Goal: Task Accomplishment & Management: Complete application form

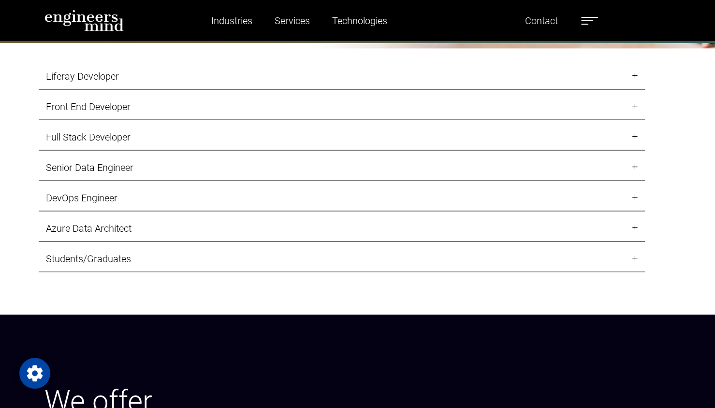
scroll to position [1072, 0]
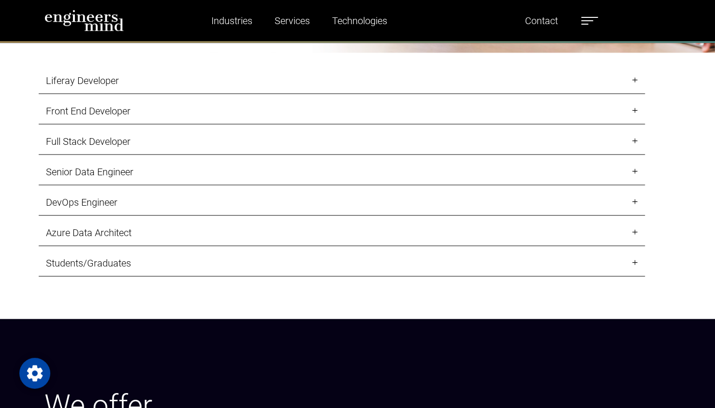
click at [142, 200] on link "DevOps Engineer" at bounding box center [342, 202] width 606 height 27
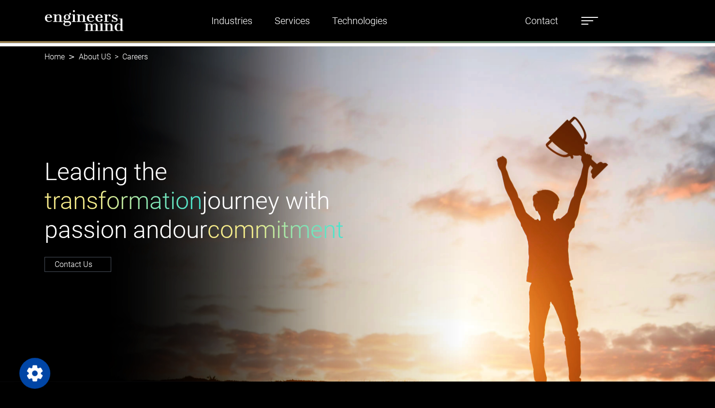
click at [137, 57] on li "Careers" at bounding box center [129, 57] width 37 height 12
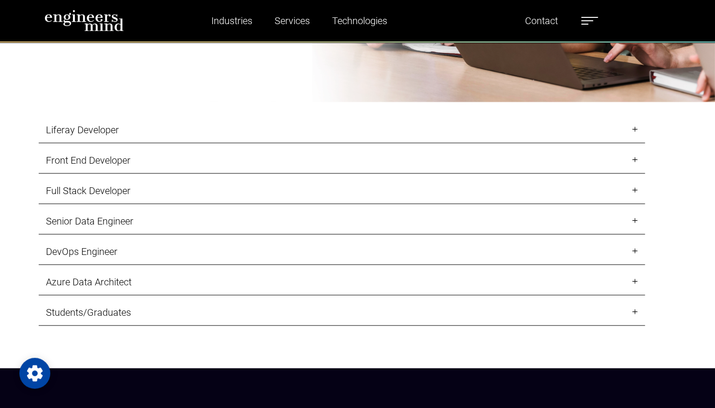
scroll to position [1023, 0]
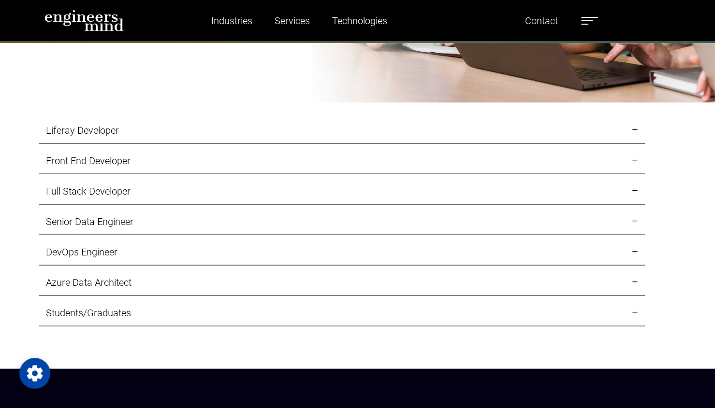
click at [120, 308] on link "Students/Graduates" at bounding box center [342, 313] width 606 height 27
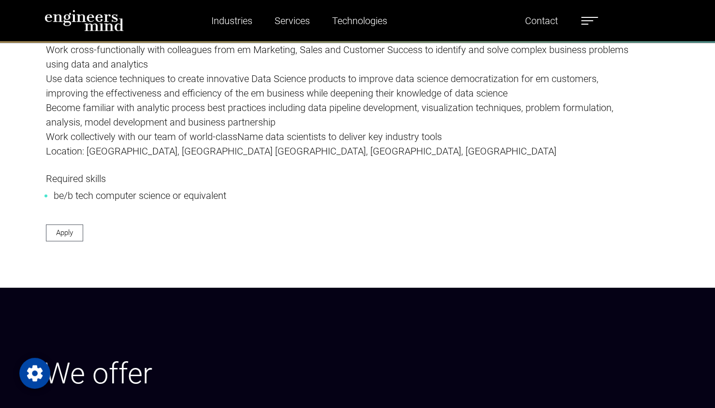
scroll to position [1635, 0]
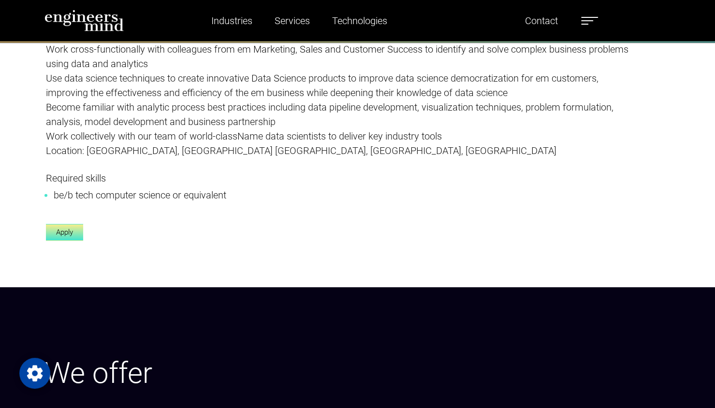
click at [73, 236] on link "Apply" at bounding box center [64, 232] width 37 height 17
